Goal: Find specific page/section: Find specific page/section

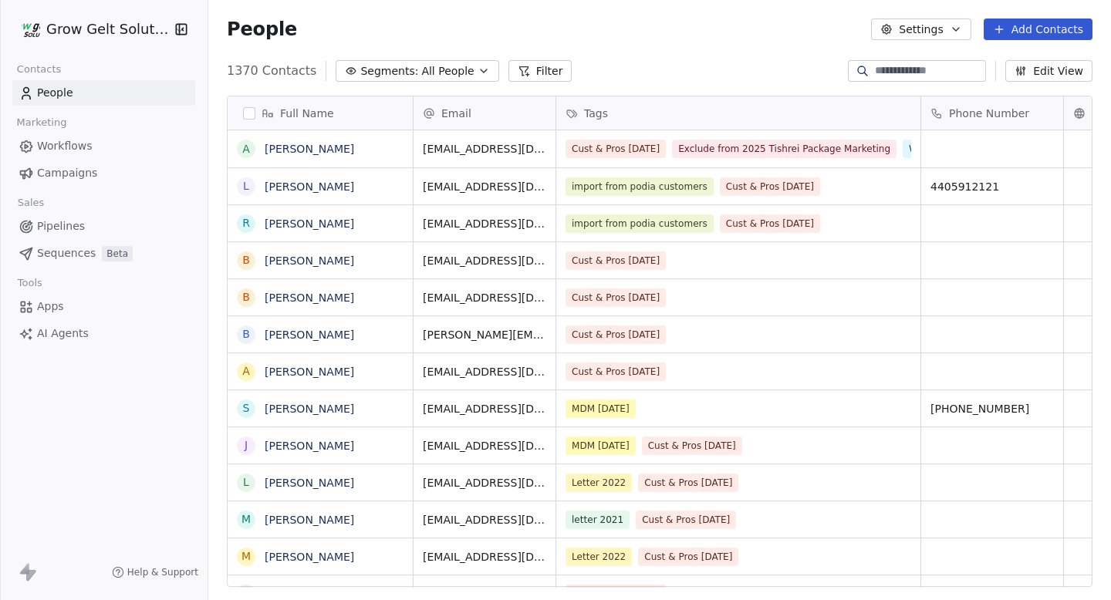
scroll to position [1, 1]
click at [91, 157] on link "Workflows" at bounding box center [103, 145] width 183 height 25
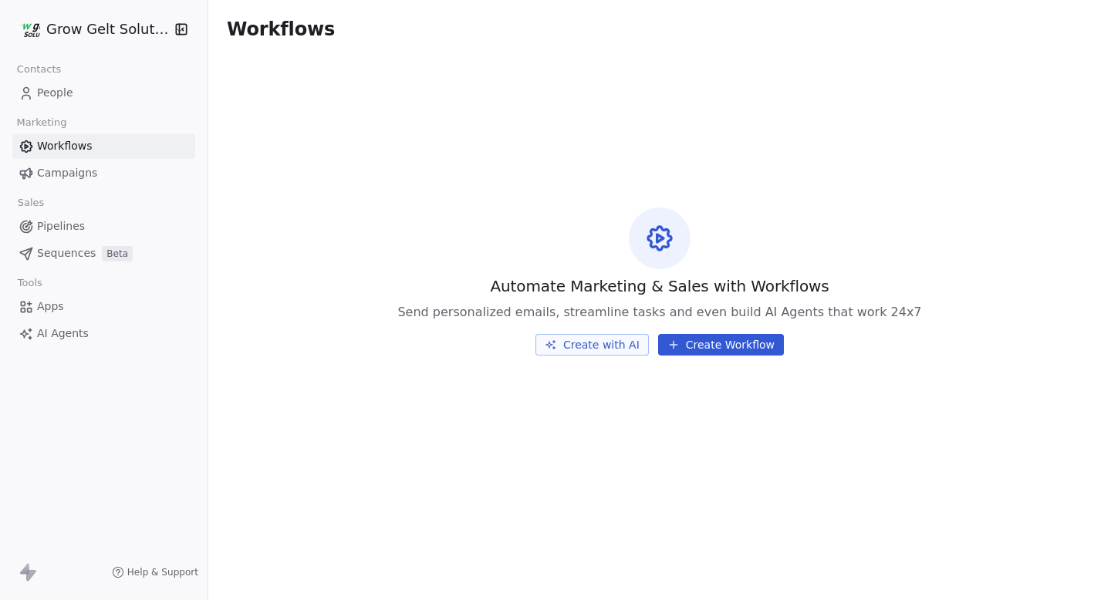
click at [84, 174] on span "Campaigns" at bounding box center [67, 173] width 60 height 16
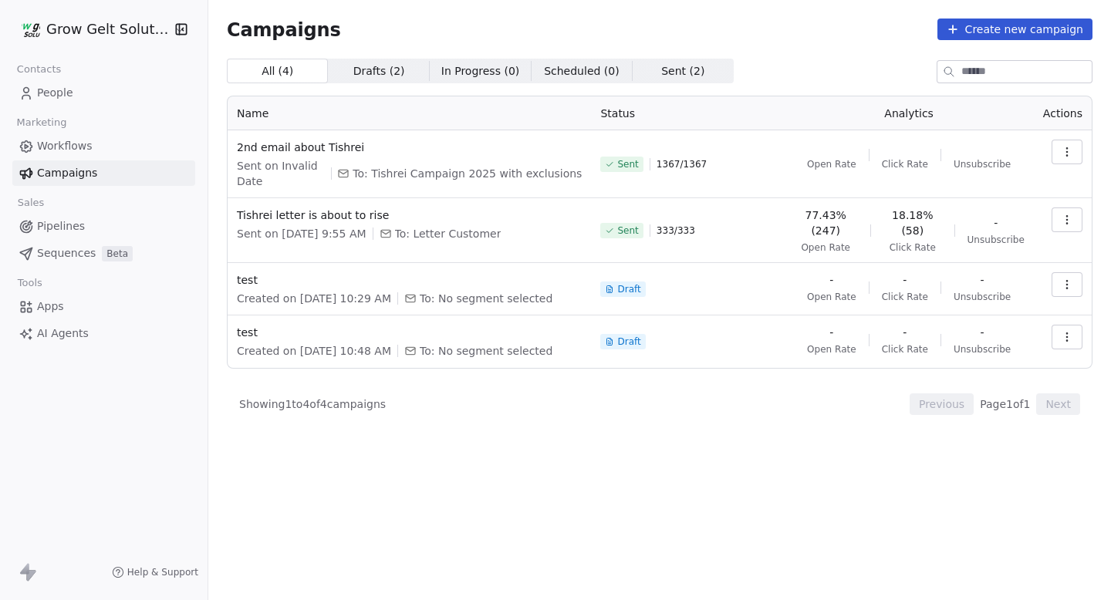
click at [637, 198] on td "Sent 333 / 333" at bounding box center [687, 230] width 193 height 65
